Goal: Information Seeking & Learning: Learn about a topic

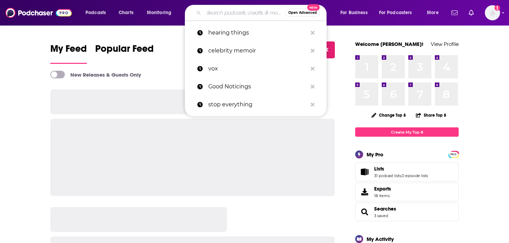
click at [230, 15] on input "Search podcasts, credits, & more..." at bounding box center [244, 12] width 81 height 11
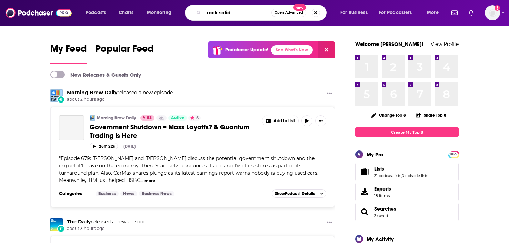
type input "rock solid"
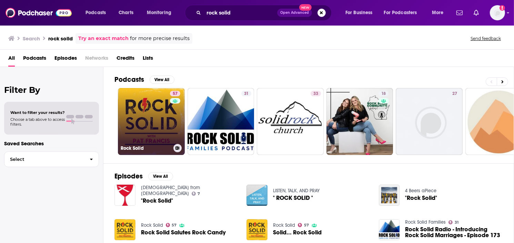
click at [157, 119] on link "57 Rock Solid" at bounding box center [151, 121] width 67 height 67
